Goal: Transaction & Acquisition: Purchase product/service

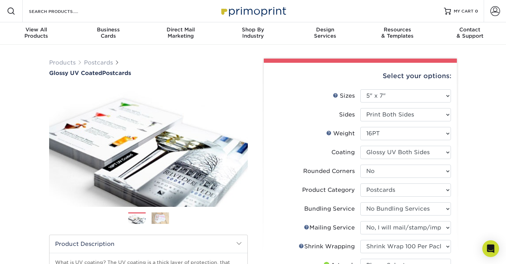
select select "5.00x7.00"
select select "0"
select select "9b7272e0-d6c8-4c3c-8e97-d3a1bcdab858"
select select "58689abb-25c0-461c-a4c3-a80b627d6649"
select select "934e270e-9523-48b9-93c7-78b0896e16a6"
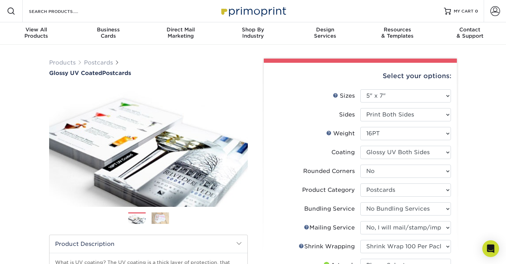
select select "adc17b74-f534-473a-9ef4-338c46c4d266"
select select "500 – $202.75"
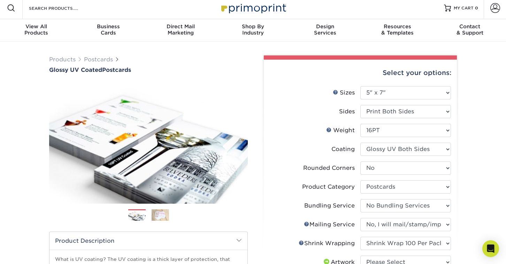
scroll to position [0, 0]
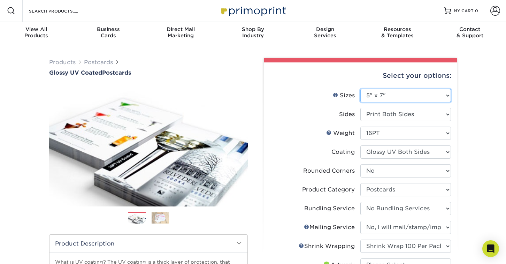
click at [410, 97] on select "Please Select 1.5" x 7" 2" x 4" 2" x 6" 2" x 7" 2" x 8" 2.12" x 5.5" 2.12" x 5.…" at bounding box center [406, 95] width 91 height 13
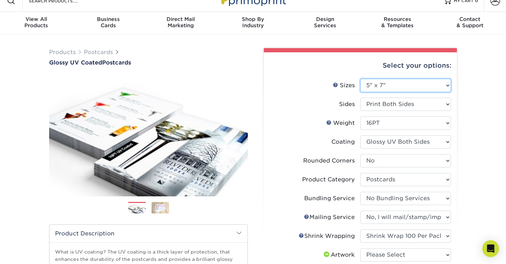
scroll to position [0, 0]
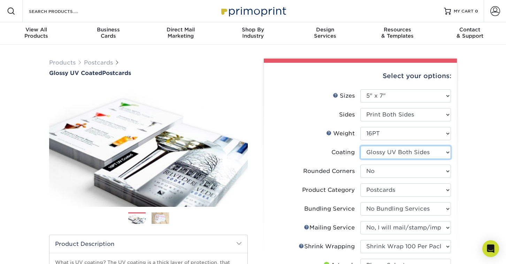
click at [438, 153] on select at bounding box center [406, 152] width 91 height 13
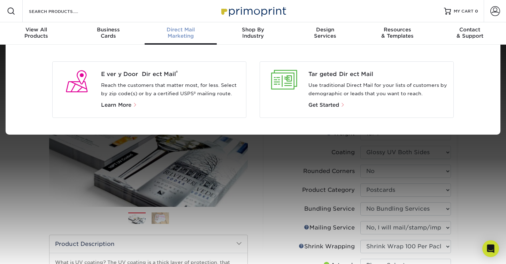
click at [139, 93] on p "Reach the customers that matter most, for less. Select by zip code(s) or by a c…" at bounding box center [171, 89] width 140 height 17
click at [130, 105] on span "Learn More" at bounding box center [116, 105] width 30 height 6
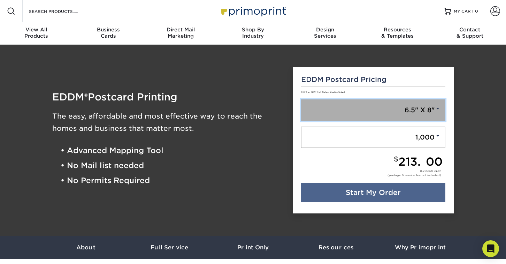
click at [378, 110] on link "6.5" X 8"" at bounding box center [373, 110] width 145 height 22
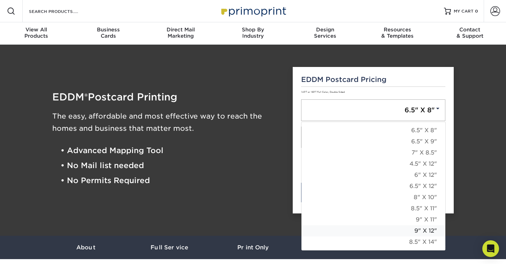
click at [394, 230] on link "9" X 12"" at bounding box center [374, 230] width 144 height 11
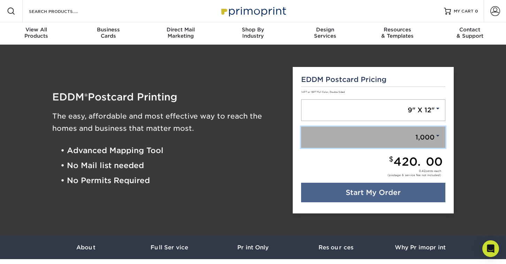
click at [378, 139] on link "1,000" at bounding box center [373, 138] width 145 height 22
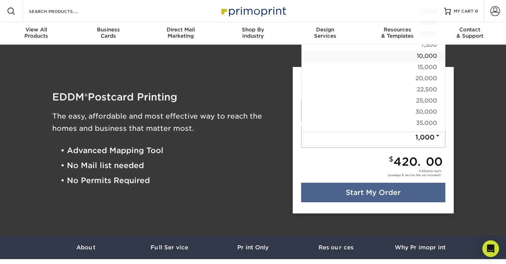
click at [414, 56] on link "10,000" at bounding box center [374, 56] width 144 height 11
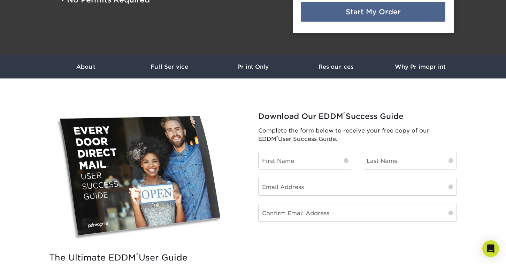
scroll to position [181, 0]
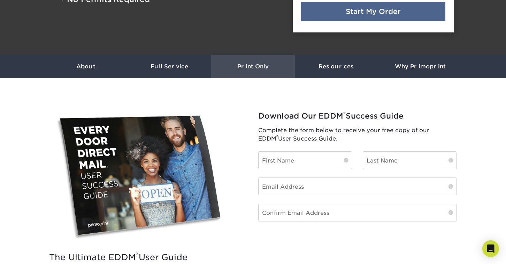
click at [258, 63] on h3 "Print Only" at bounding box center [253, 66] width 84 height 7
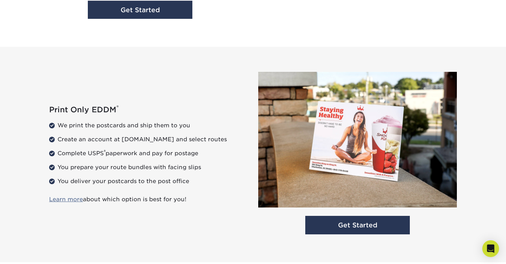
scroll to position [869, 0]
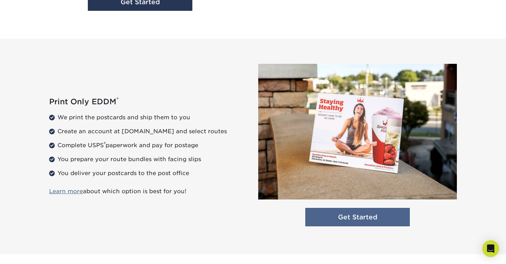
click at [353, 219] on link "Get Started" at bounding box center [358, 217] width 105 height 18
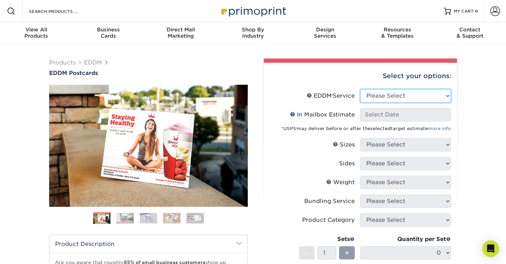
click at [418, 97] on select "Please Select Full Service Print Only" at bounding box center [406, 95] width 91 height 13
select select "print_only"
click at [361, 89] on select "Please Select Full Service Print Only" at bounding box center [406, 95] width 91 height 13
select select "-1"
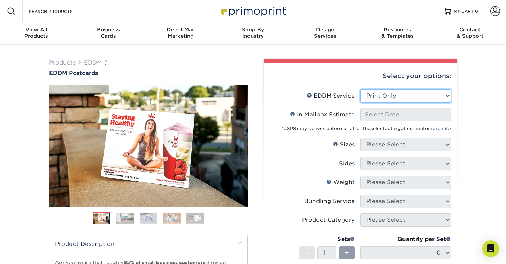
select select "-1"
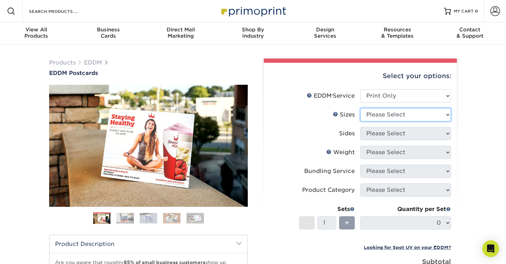
click at [432, 113] on select "Please Select 4.5" x 12" 6" x 12" 6.5" x 8" 6.5" x 9" 6.5" x 12" 7" x 8.5" 8" x…" at bounding box center [406, 114] width 91 height 13
select select "9.00x12.00"
click at [361, 108] on select "Please Select 4.5" x 12" 6" x 12" 6.5" x 8" 6.5" x 9" 6.5" x 12" 7" x 8.5" 8" x…" at bounding box center [406, 114] width 91 height 13
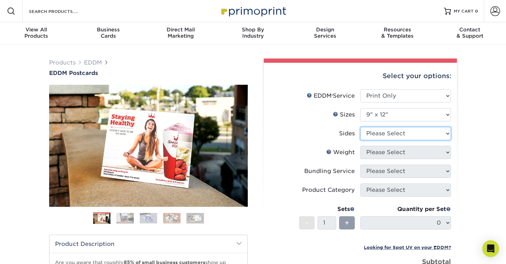
click at [420, 134] on select "Please Select Print Both Sides Print Front Only" at bounding box center [406, 133] width 91 height 13
select select "13abbda7-1d64-4f25-8bb2-c179b224825d"
click at [361, 127] on select "Please Select Print Both Sides Print Front Only" at bounding box center [406, 133] width 91 height 13
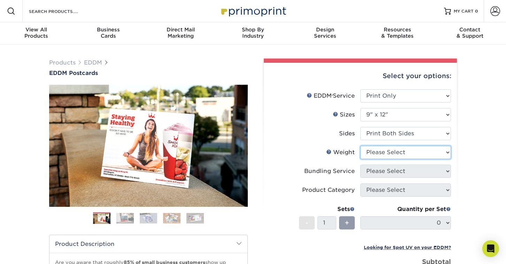
click at [409, 149] on select "Please Select 16PT 14PT" at bounding box center [406, 152] width 91 height 13
select select "16PT"
click at [361, 146] on select "Please Select 16PT 14PT" at bounding box center [406, 152] width 91 height 13
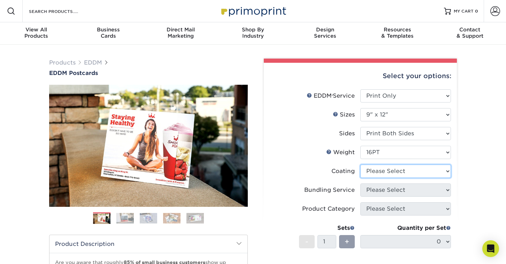
click at [398, 170] on select at bounding box center [406, 171] width 91 height 13
select select "ae367451-b2b8-45df-a344-0f05b6a12993"
click at [361, 165] on select at bounding box center [406, 171] width 91 height 13
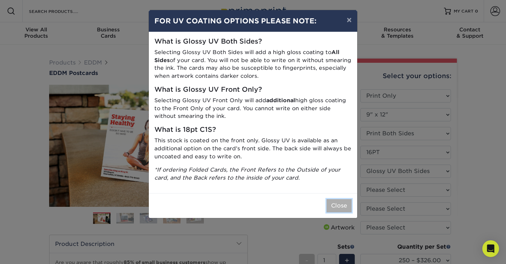
click at [339, 208] on button "Close" at bounding box center [339, 205] width 25 height 13
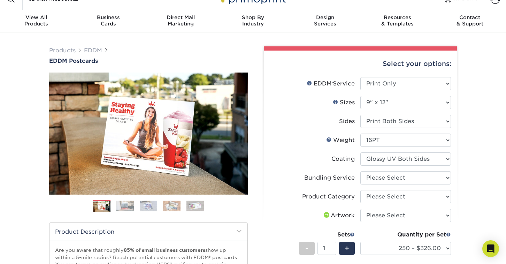
scroll to position [17, 0]
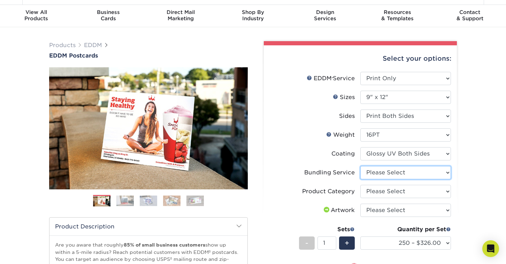
click at [448, 175] on select "Please Select No Bundling Services Yes, Bundles of 50 (+2 Days) Yes, Bundles of…" at bounding box center [406, 172] width 91 height 13
select select "e4577a52-3f44-4506-b5a0-d5ef86cef3d2"
click at [361, 166] on select "Please Select No Bundling Services Yes, Bundles of 50 (+2 Days) Yes, Bundles of…" at bounding box center [406, 172] width 91 height 13
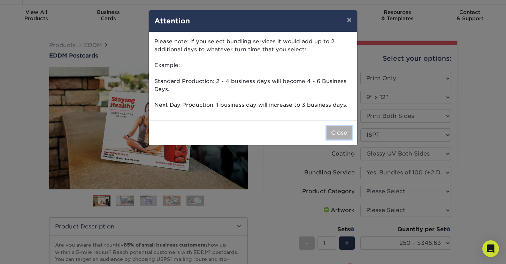
click at [341, 133] on button "Close" at bounding box center [339, 132] width 25 height 13
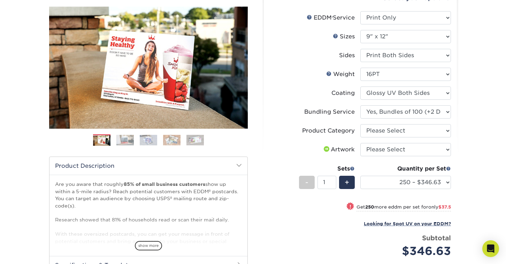
scroll to position [83, 0]
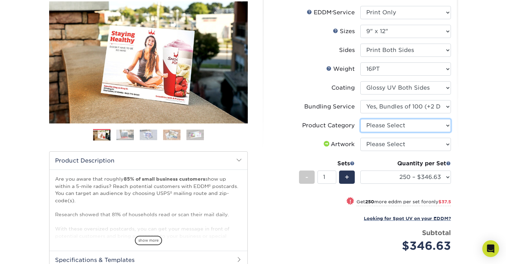
click at [434, 124] on select "Please Select Sell Sheets" at bounding box center [406, 125] width 91 height 13
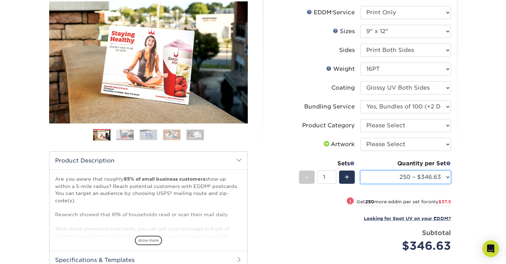
click at [390, 176] on select "250 – $346.63 500 – $384.13 1000 – $436.25 2500 – $724.75 5000 – $1198.13 7500 …" at bounding box center [406, 177] width 91 height 13
select select "10000 – $2363.13"
click at [361, 171] on select "250 – $346.63 500 – $384.13 1000 – $436.25 2500 – $724.75 5000 – $1198.13 7500 …" at bounding box center [406, 177] width 91 height 13
click at [477, 182] on div "Products EDDM EDDM Postcards Previous Next" at bounding box center [253, 159] width 506 height 397
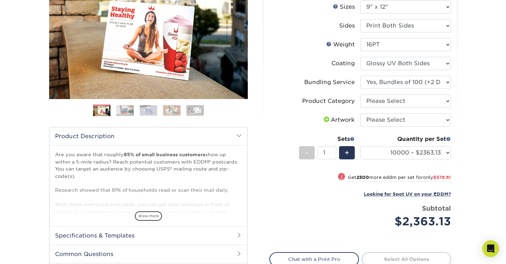
scroll to position [108, 0]
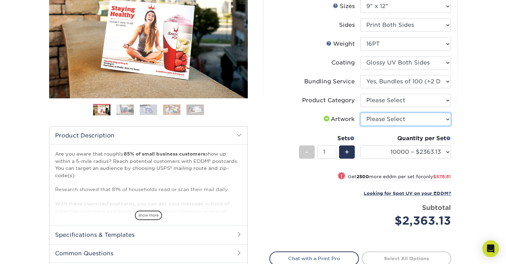
click at [443, 122] on select "Please Select I will upload files I need a design - $150" at bounding box center [406, 119] width 91 height 13
select select "upload"
click at [361, 113] on select "Please Select I will upload files I need a design - $150" at bounding box center [406, 119] width 91 height 13
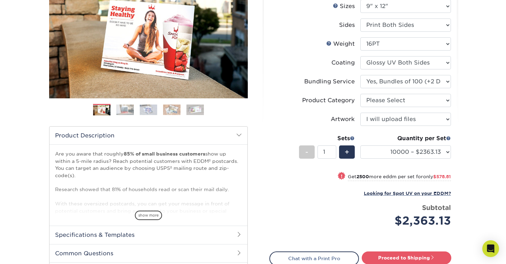
click at [501, 145] on div "Products EDDM EDDM Postcards Previous Next" at bounding box center [253, 134] width 506 height 397
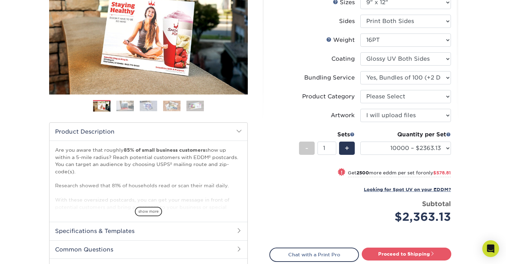
scroll to position [115, 0]
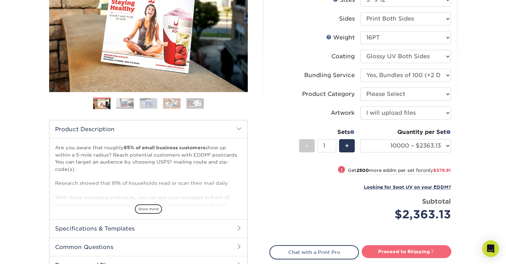
click at [414, 251] on link "Proceed to Shipping" at bounding box center [407, 251] width 90 height 13
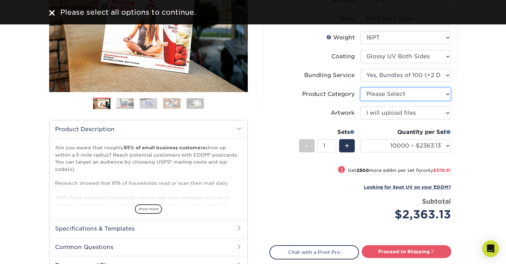
click at [433, 95] on select "Please Select Sell Sheets" at bounding box center [406, 94] width 91 height 13
select select "eddd4a87-9082-47bb-843b-3bca55f6c842"
click at [361, 88] on select "Please Select Sell Sheets" at bounding box center [406, 94] width 91 height 13
click at [450, 228] on ul "EDDM Service Help EDDM ® Service Please Select Full Service Print Only In Mailb…" at bounding box center [361, 103] width 182 height 257
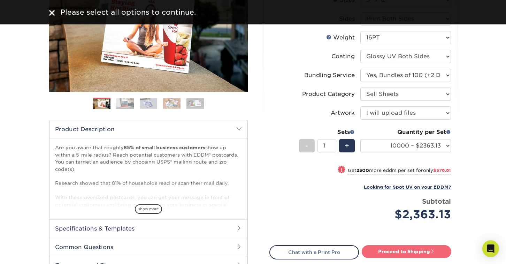
click at [412, 249] on link "Proceed to Shipping" at bounding box center [407, 251] width 90 height 13
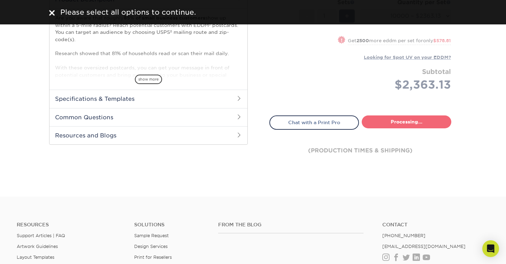
select select "7ac51567-b916-4a45-83e9-816cc61844b8"
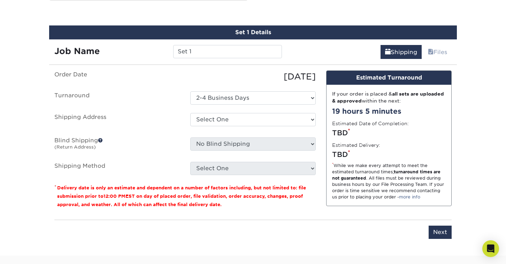
scroll to position [392, 0]
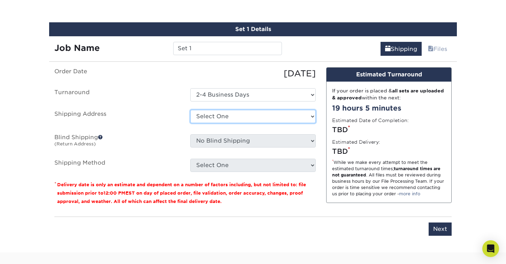
click at [231, 116] on select "Select One + Add New Address - Login" at bounding box center [253, 116] width 126 height 13
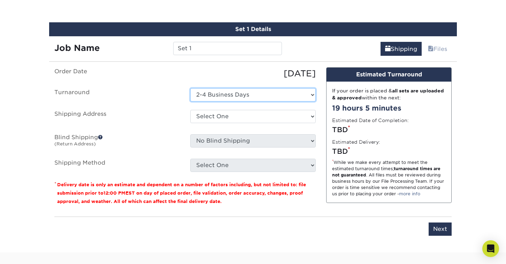
click at [241, 94] on select "Select One 2-4 Business Days" at bounding box center [253, 94] width 126 height 13
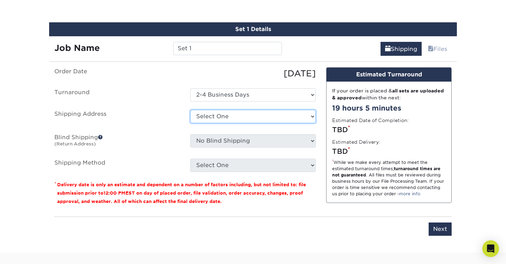
click at [216, 118] on select "Select One + Add New Address - Login" at bounding box center [253, 116] width 126 height 13
select select "newaddress"
click at [190, 110] on select "Select One + Add New Address - Login" at bounding box center [253, 116] width 126 height 13
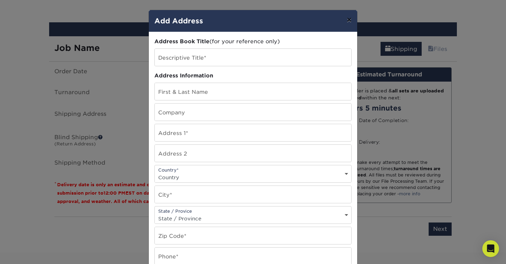
click at [349, 20] on button "×" at bounding box center [349, 20] width 16 height 20
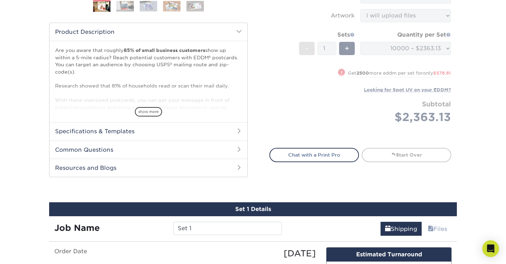
scroll to position [211, 0]
